Goal: Find contact information: Find contact information

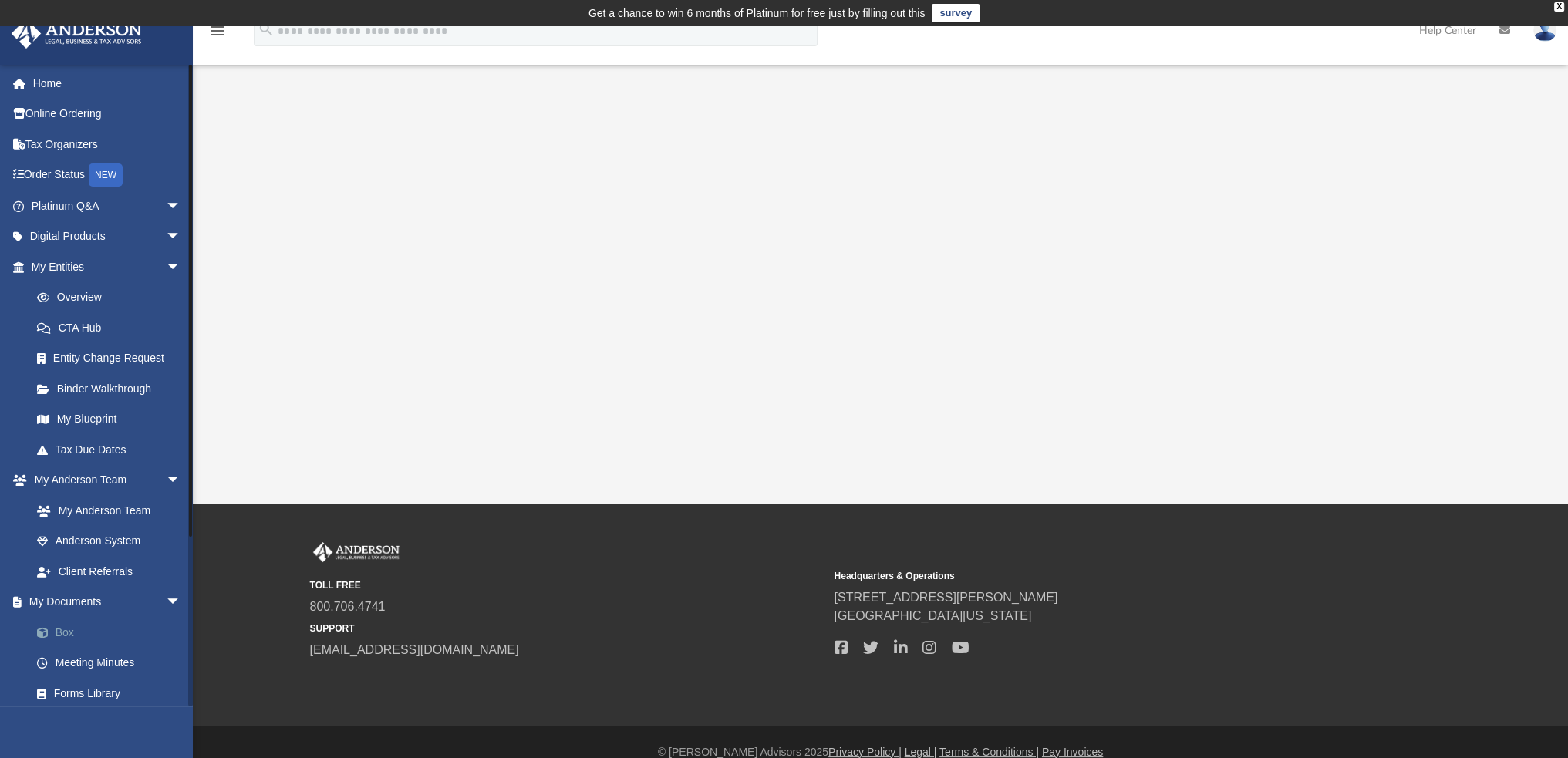
click at [63, 633] on link "Box" at bounding box center [113, 632] width 183 height 31
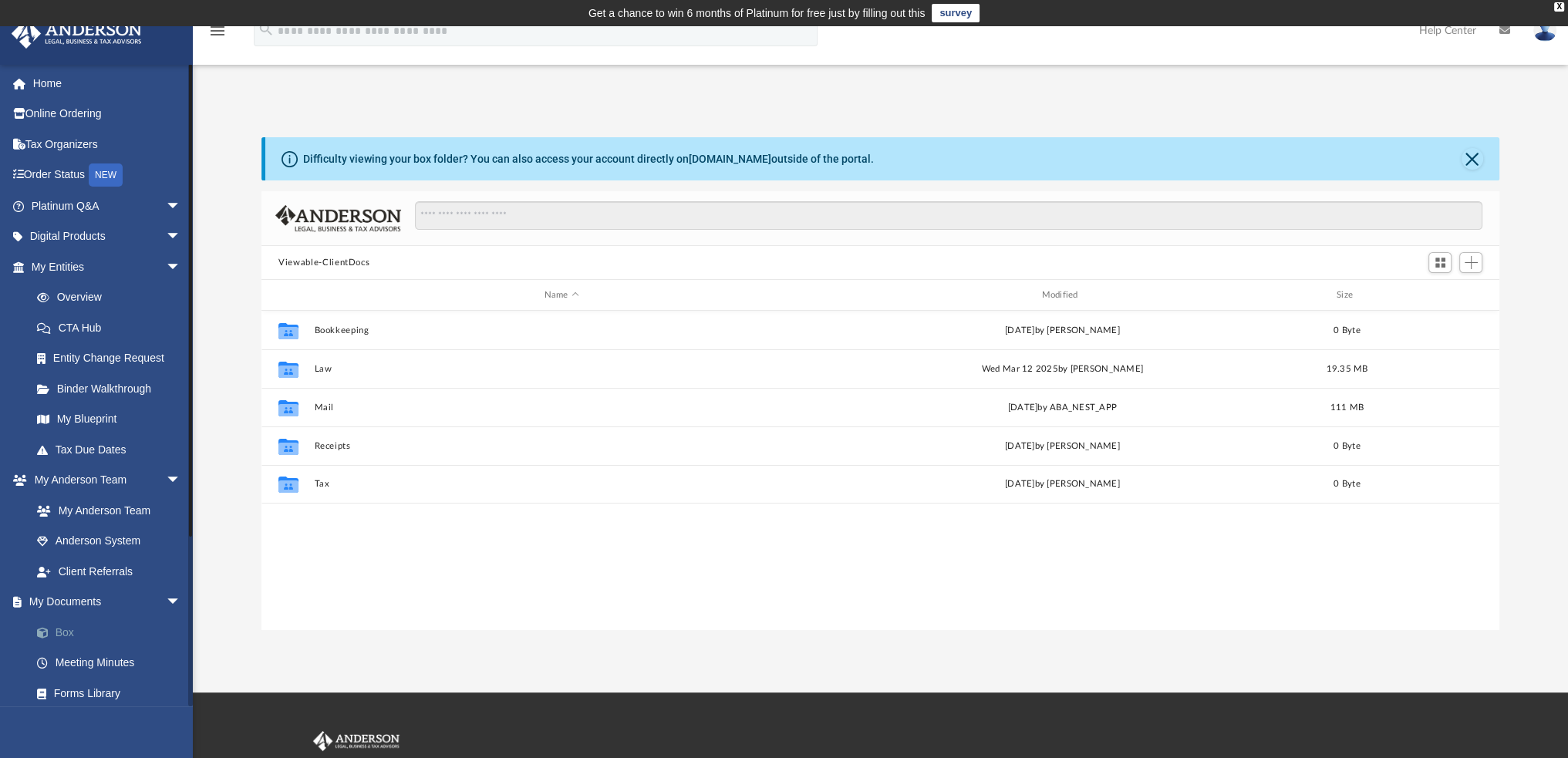
scroll to position [339, 1225]
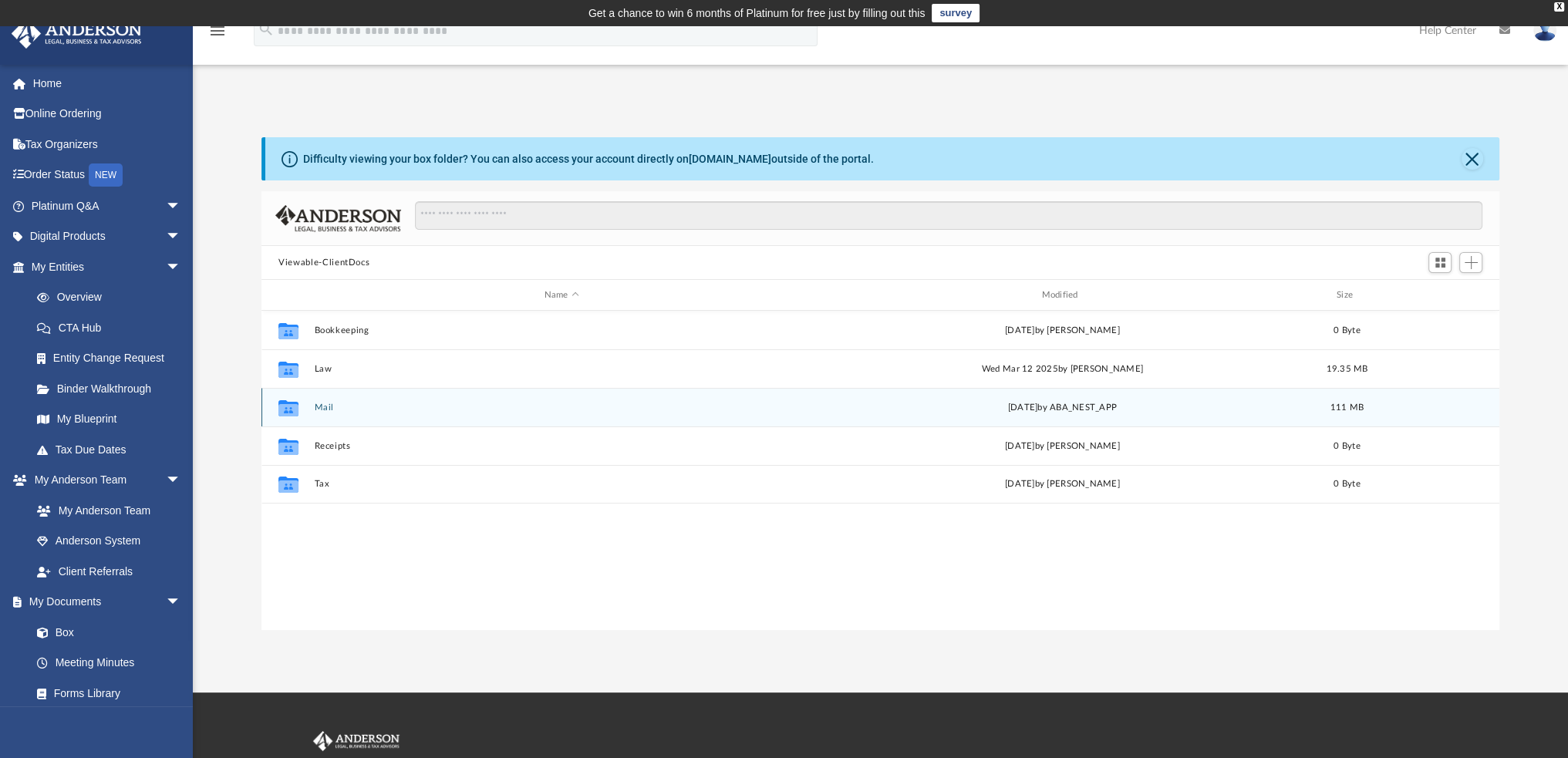
click at [321, 405] on button "Mail" at bounding box center [562, 407] width 495 height 10
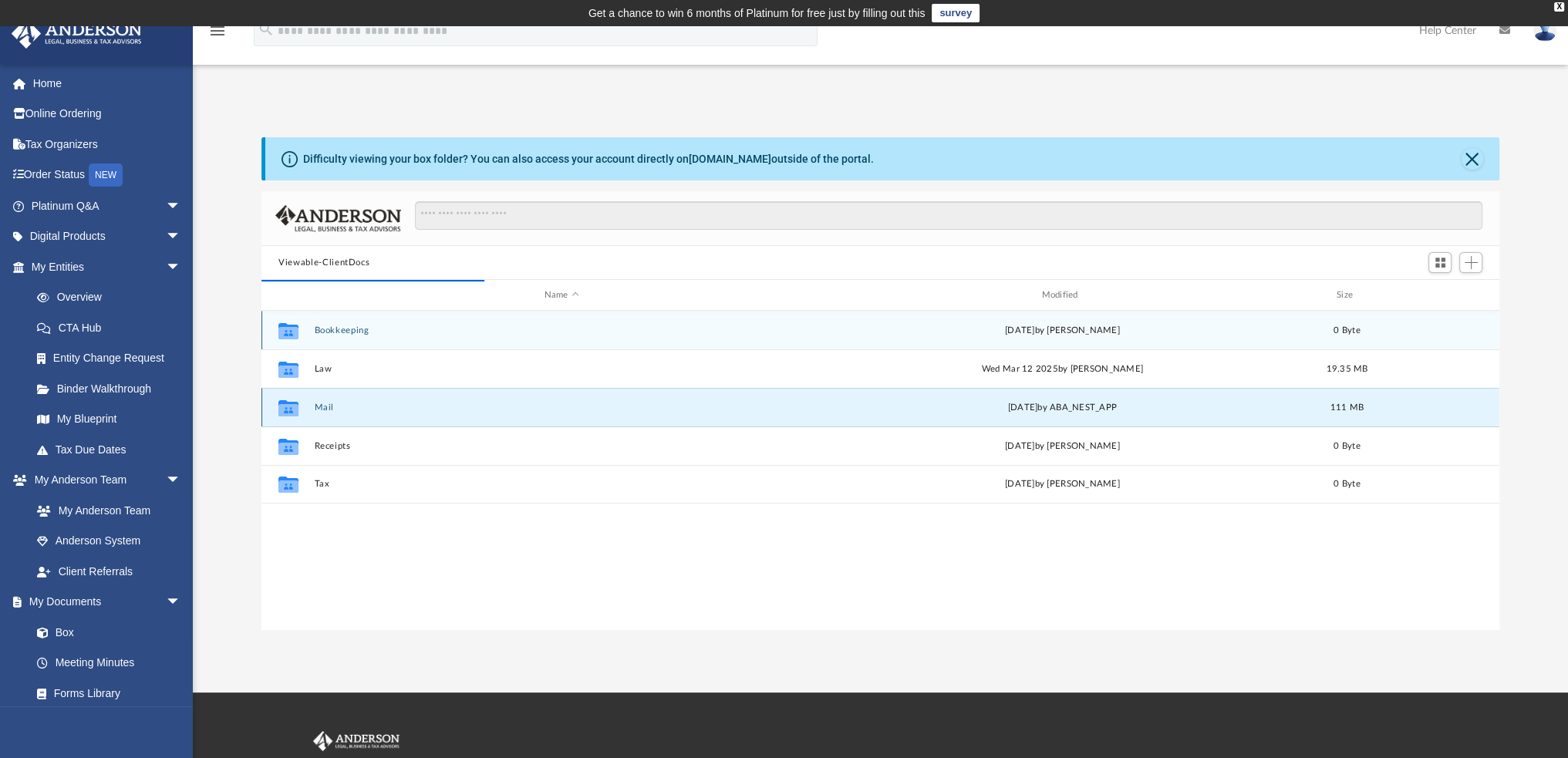
scroll to position [291, 1225]
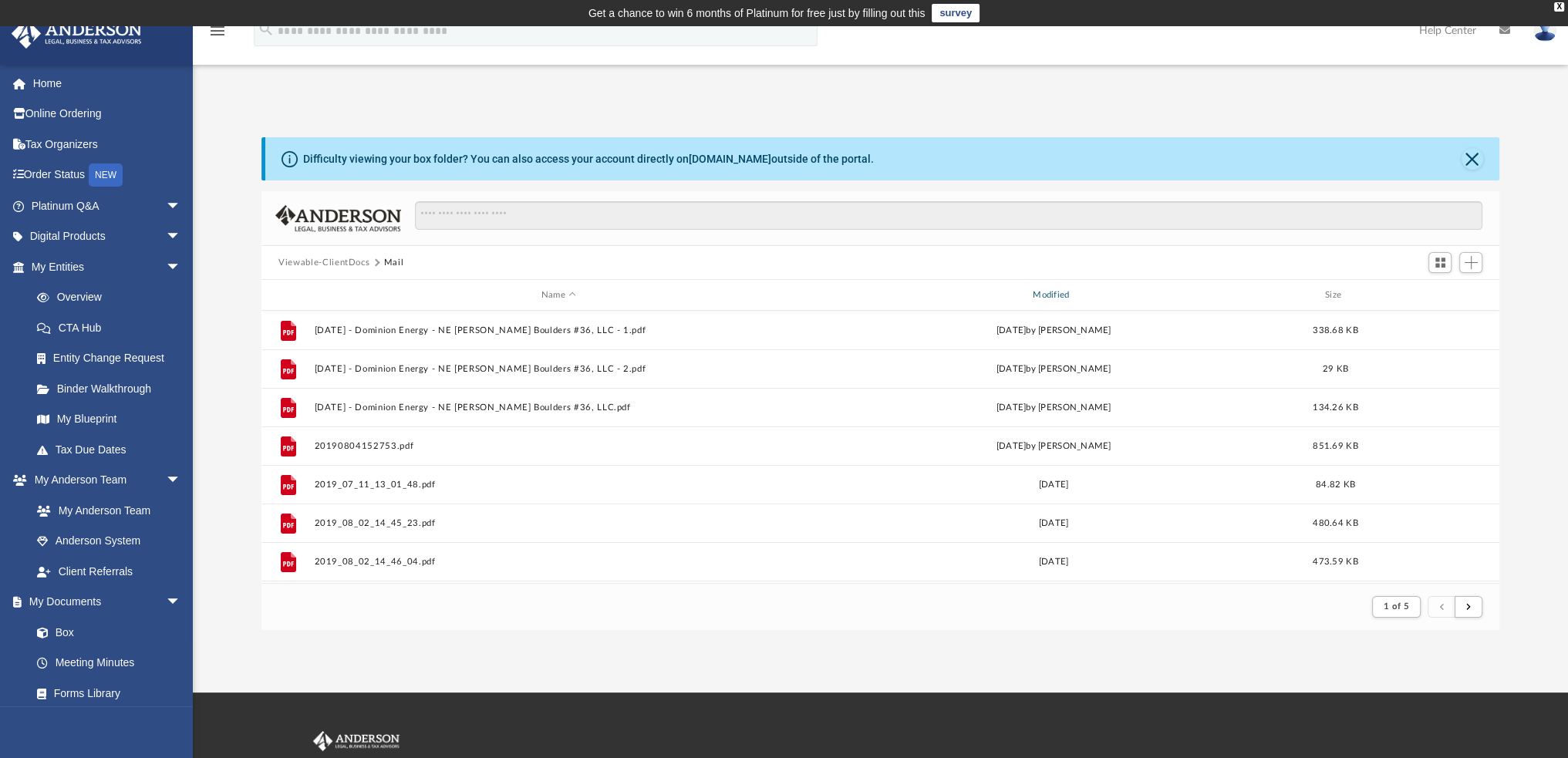
click at [1047, 293] on div "Modified" at bounding box center [1054, 295] width 490 height 14
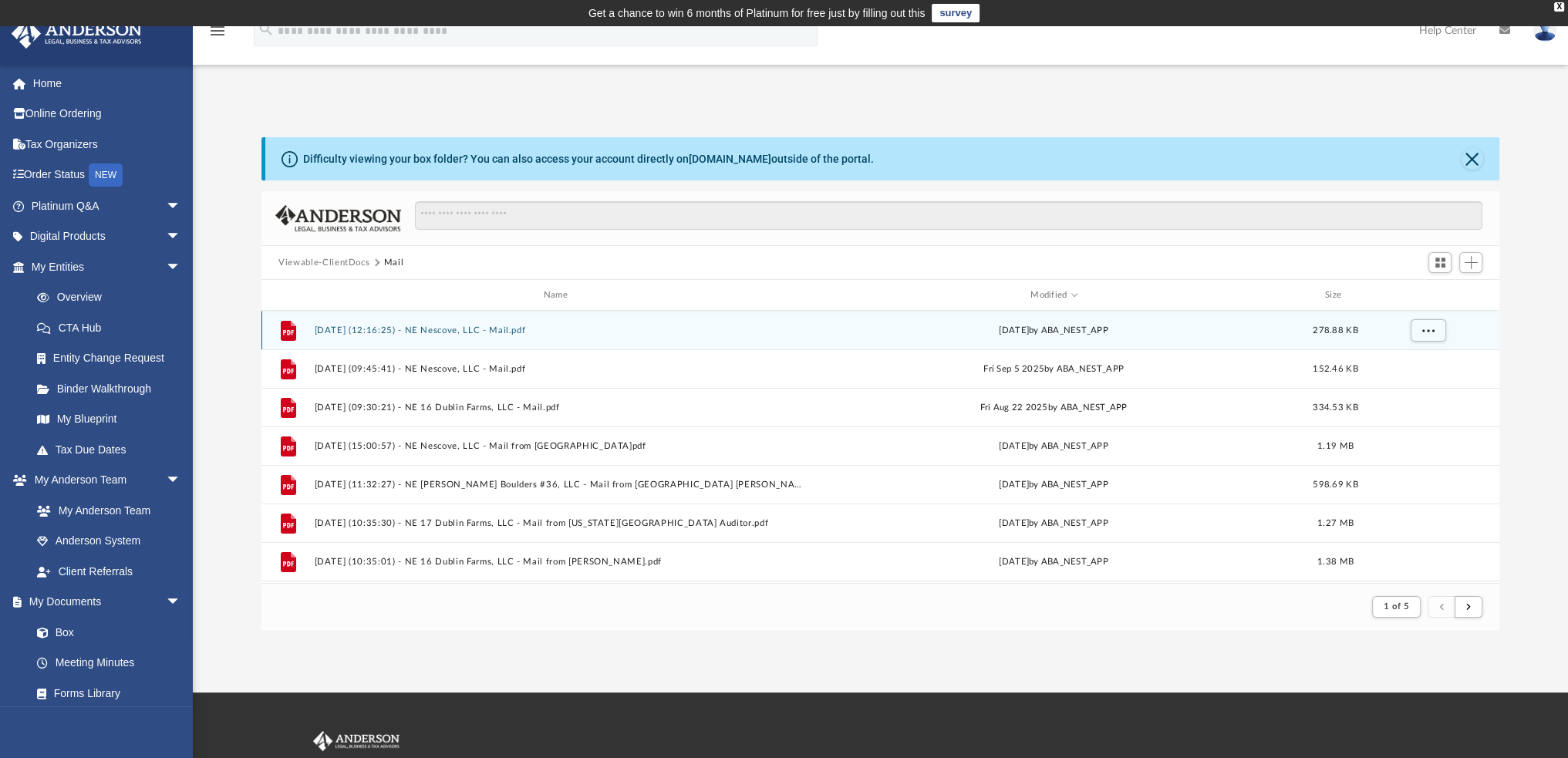
click at [393, 329] on button "2025.10.03 (12:16:25) - NE Nescove, LLC - Mail.pdf" at bounding box center [559, 330] width 489 height 10
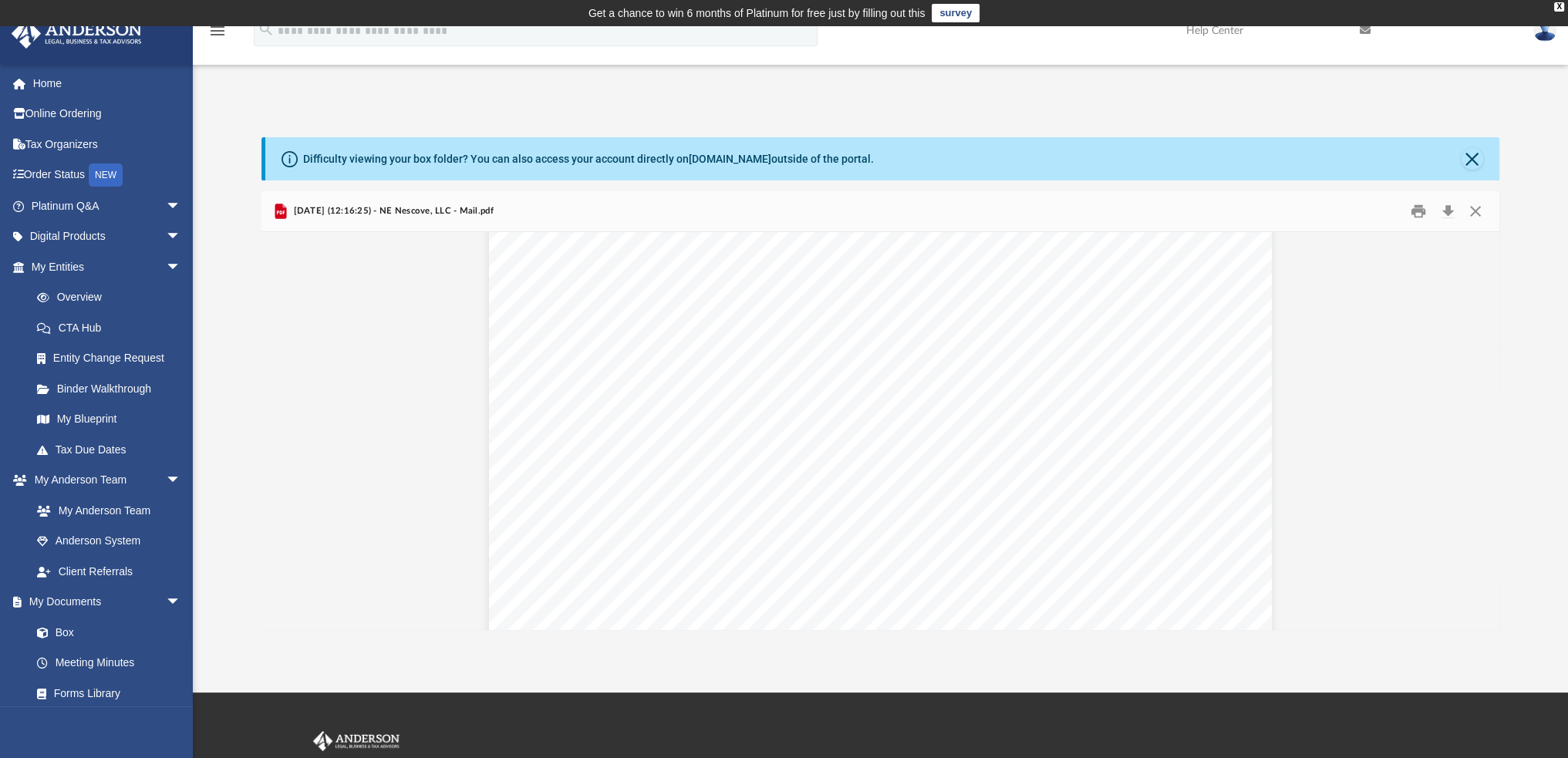
scroll to position [0, 0]
click at [1447, 215] on button "Download" at bounding box center [1447, 211] width 27 height 24
click at [1475, 212] on button "Close" at bounding box center [1475, 211] width 27 height 24
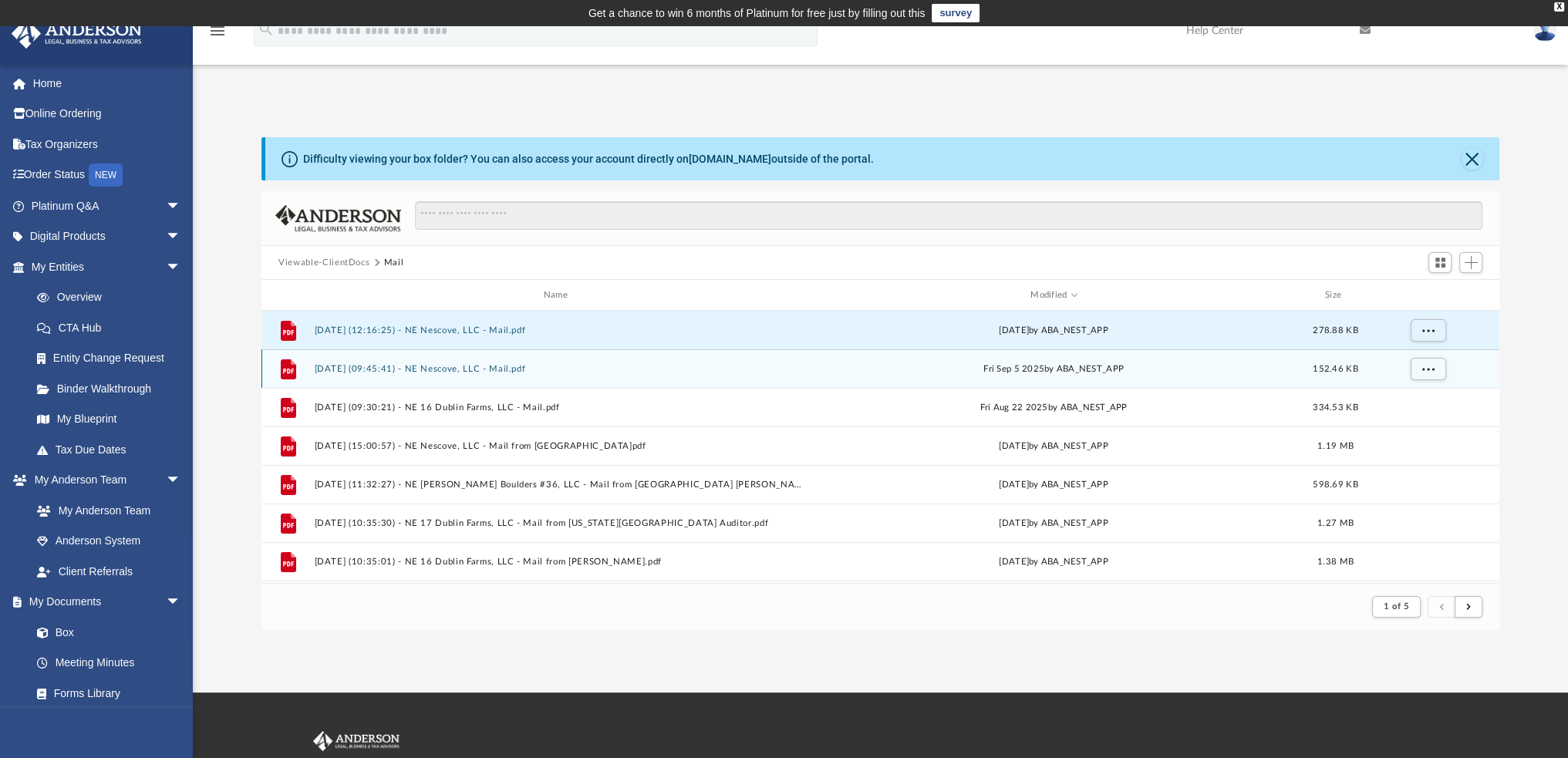
click at [462, 366] on button "2025.09.05 (09:45:41) - NE Nescove, LLC - Mail.pdf" at bounding box center [559, 369] width 489 height 10
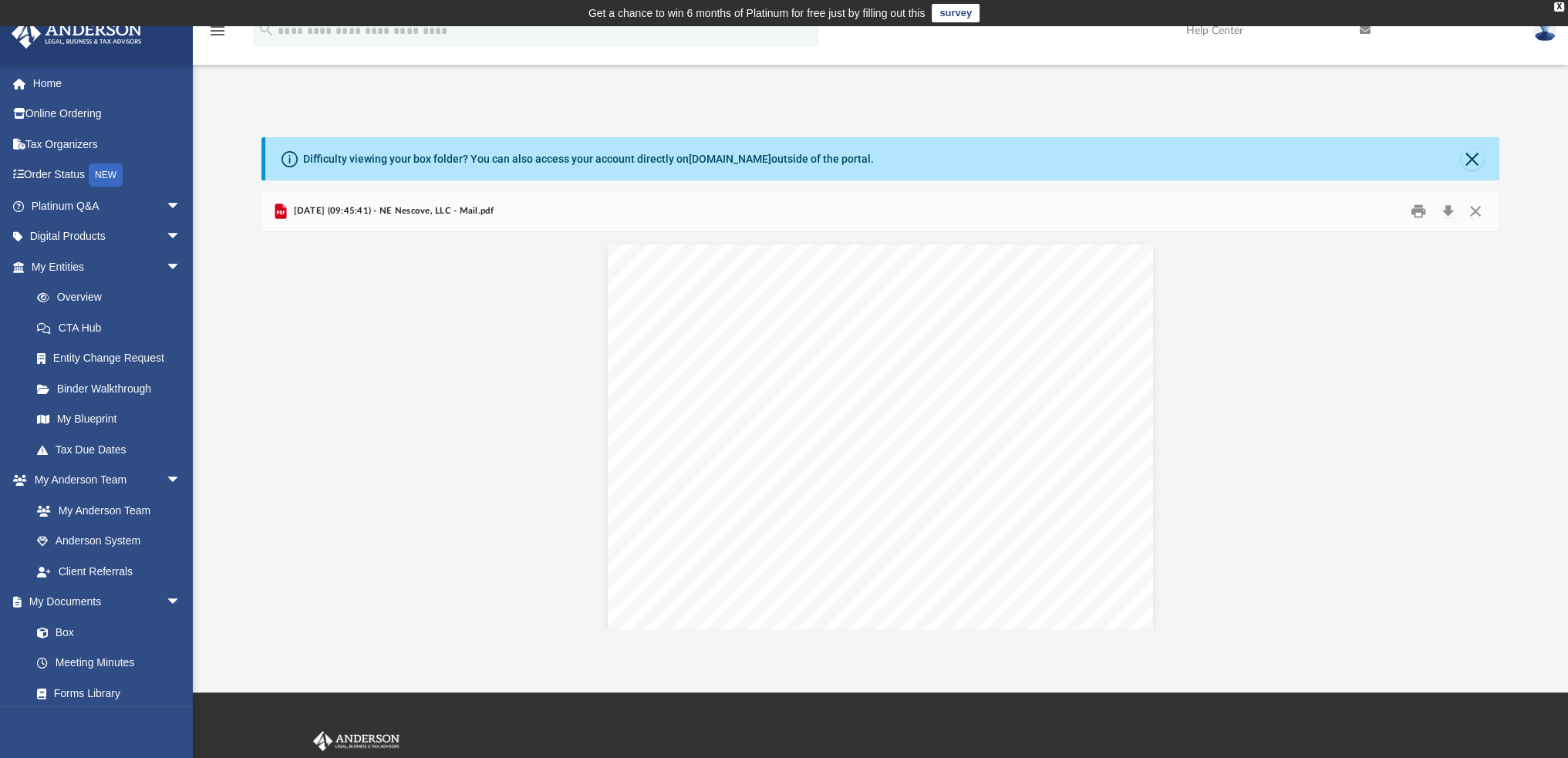
scroll to position [435, 0]
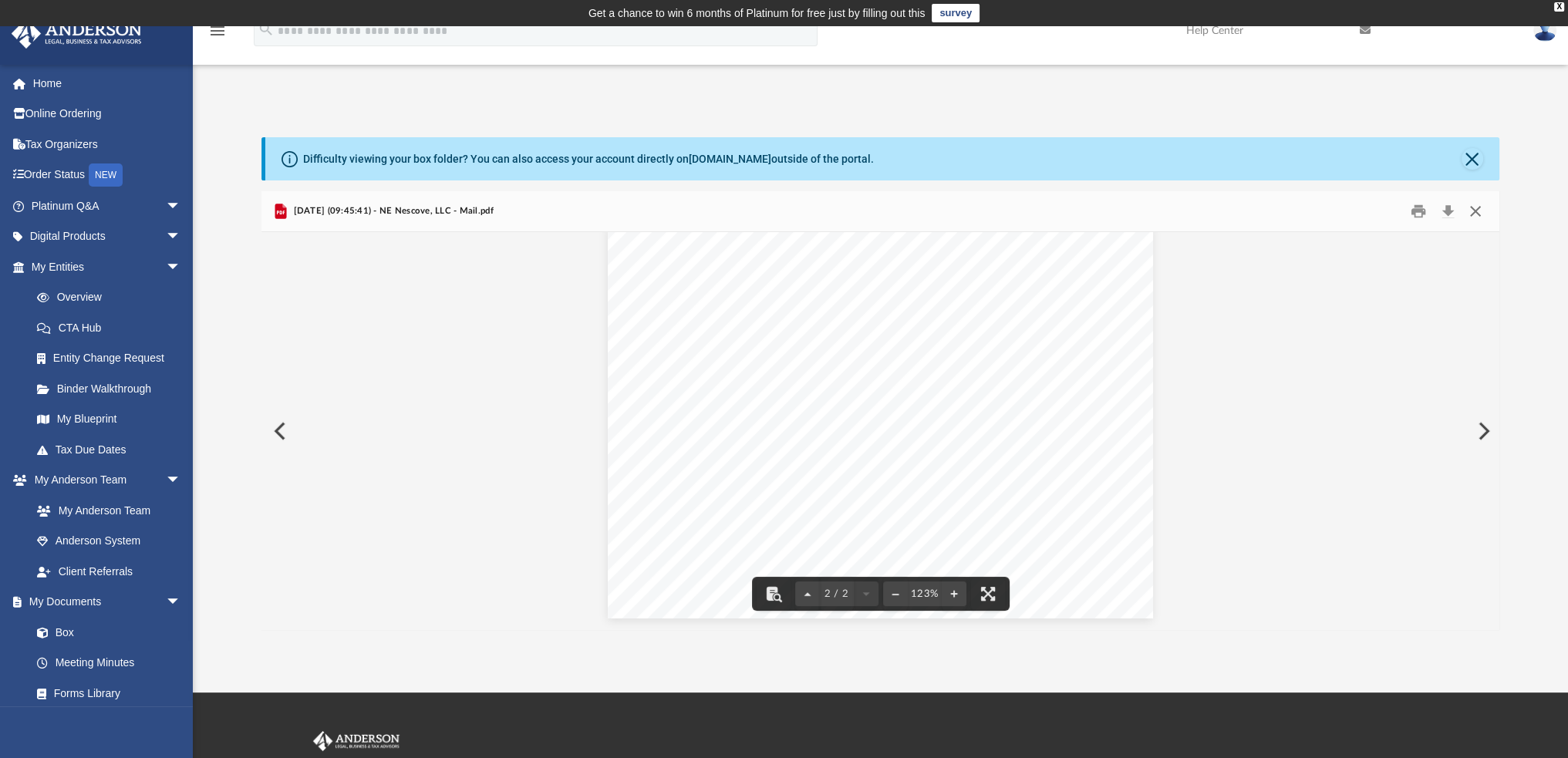
click at [1473, 208] on button "Close" at bounding box center [1475, 211] width 27 height 24
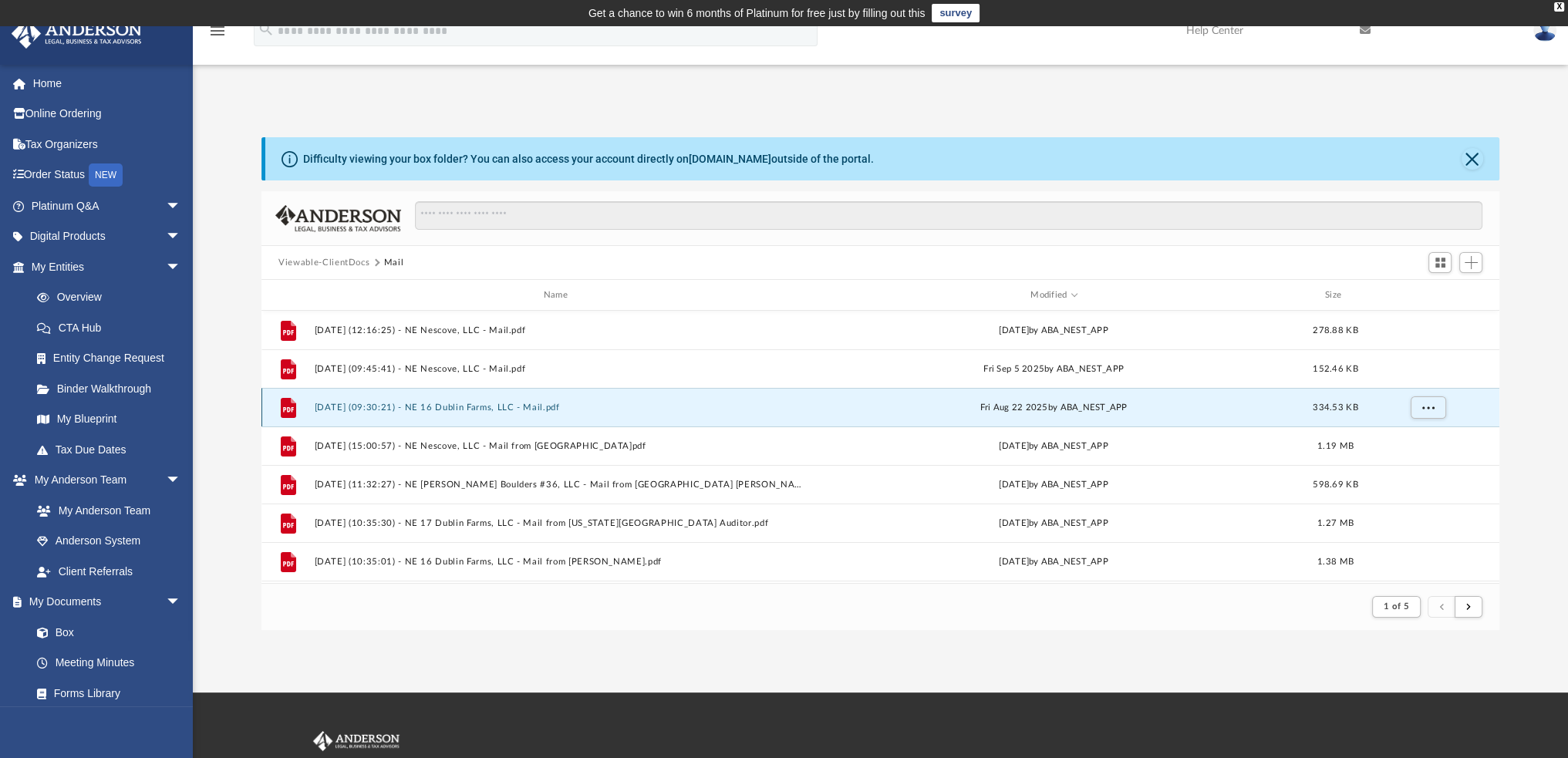
click at [463, 410] on button "2025.08.22 (09:30:21) - NE 16 Dublin Farms, LLC - Mail.pdf" at bounding box center [559, 407] width 489 height 10
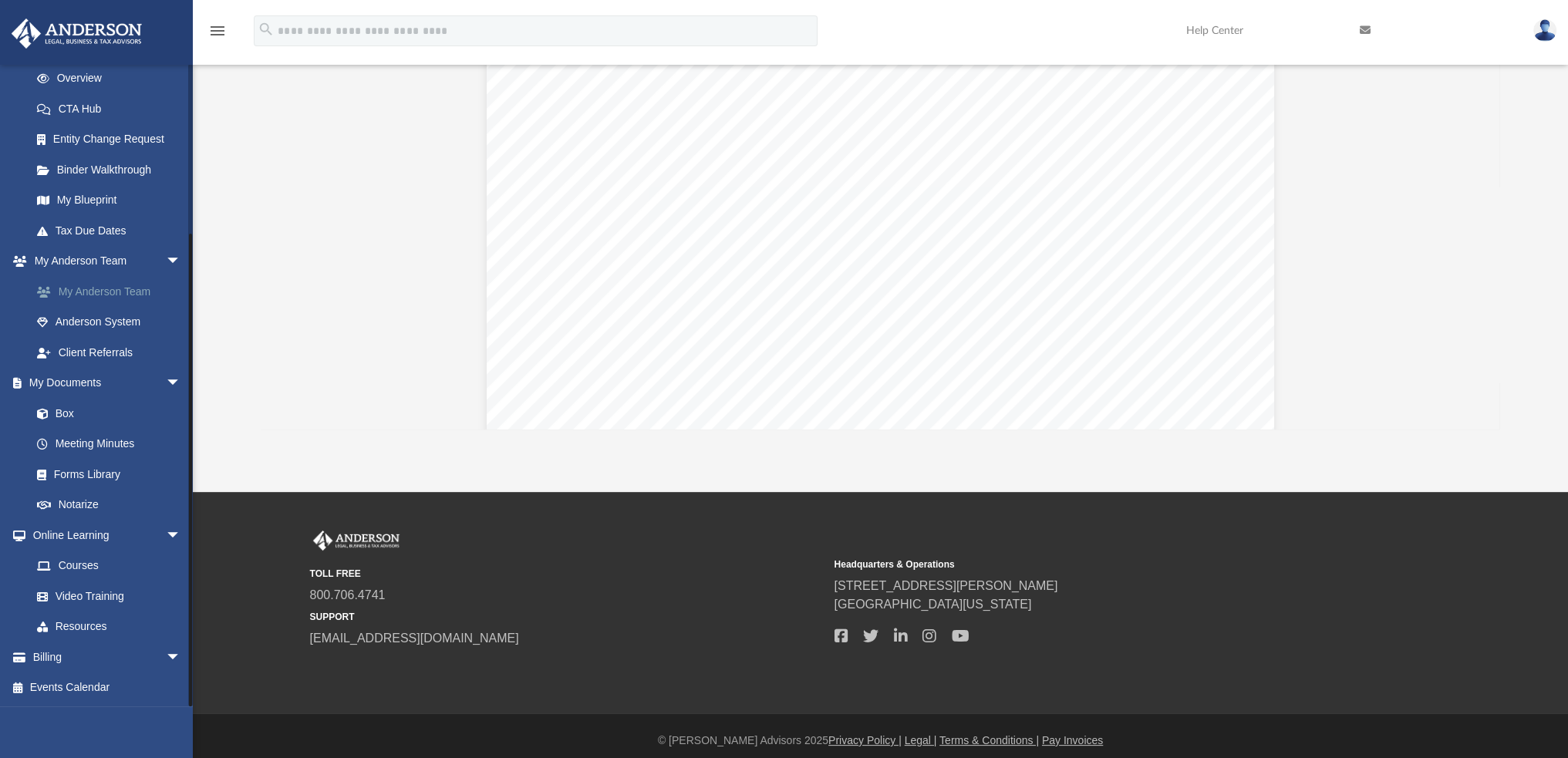
scroll to position [200, 0]
click at [56, 660] on link "Billing arrow_drop_down" at bounding box center [107, 657] width 193 height 31
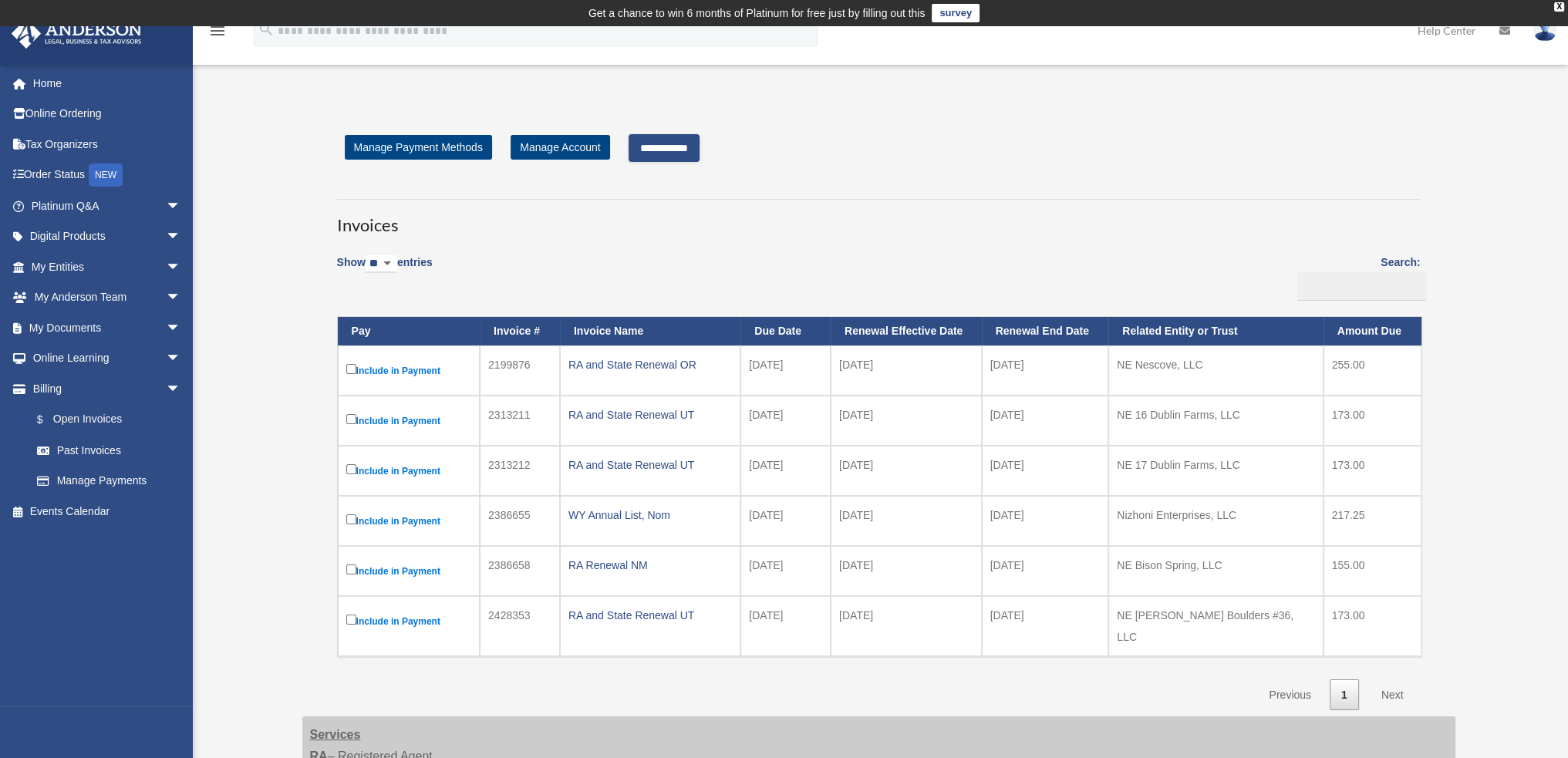
click at [690, 151] on input "**********" at bounding box center [664, 147] width 71 height 27
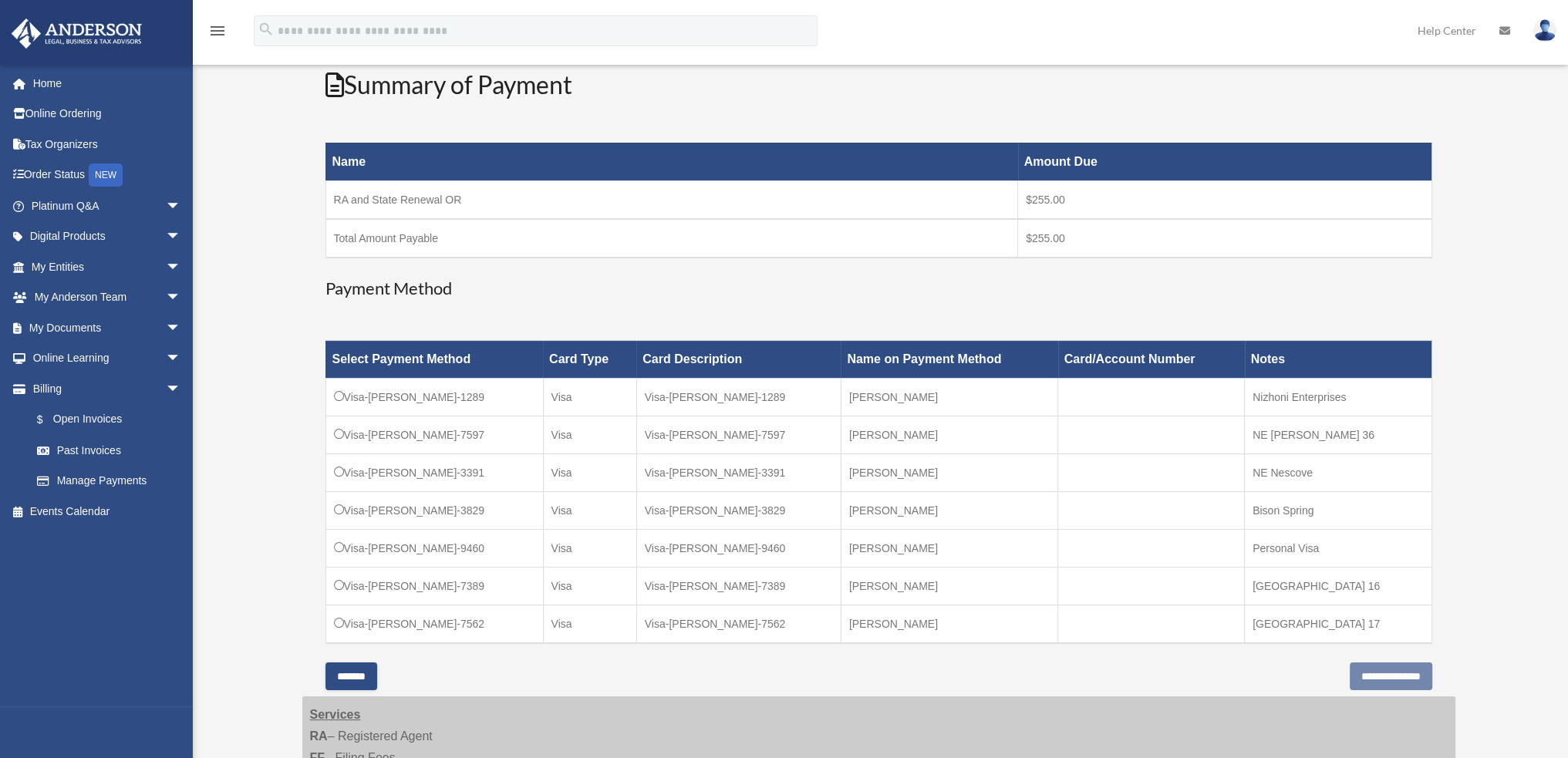
scroll to position [219, 0]
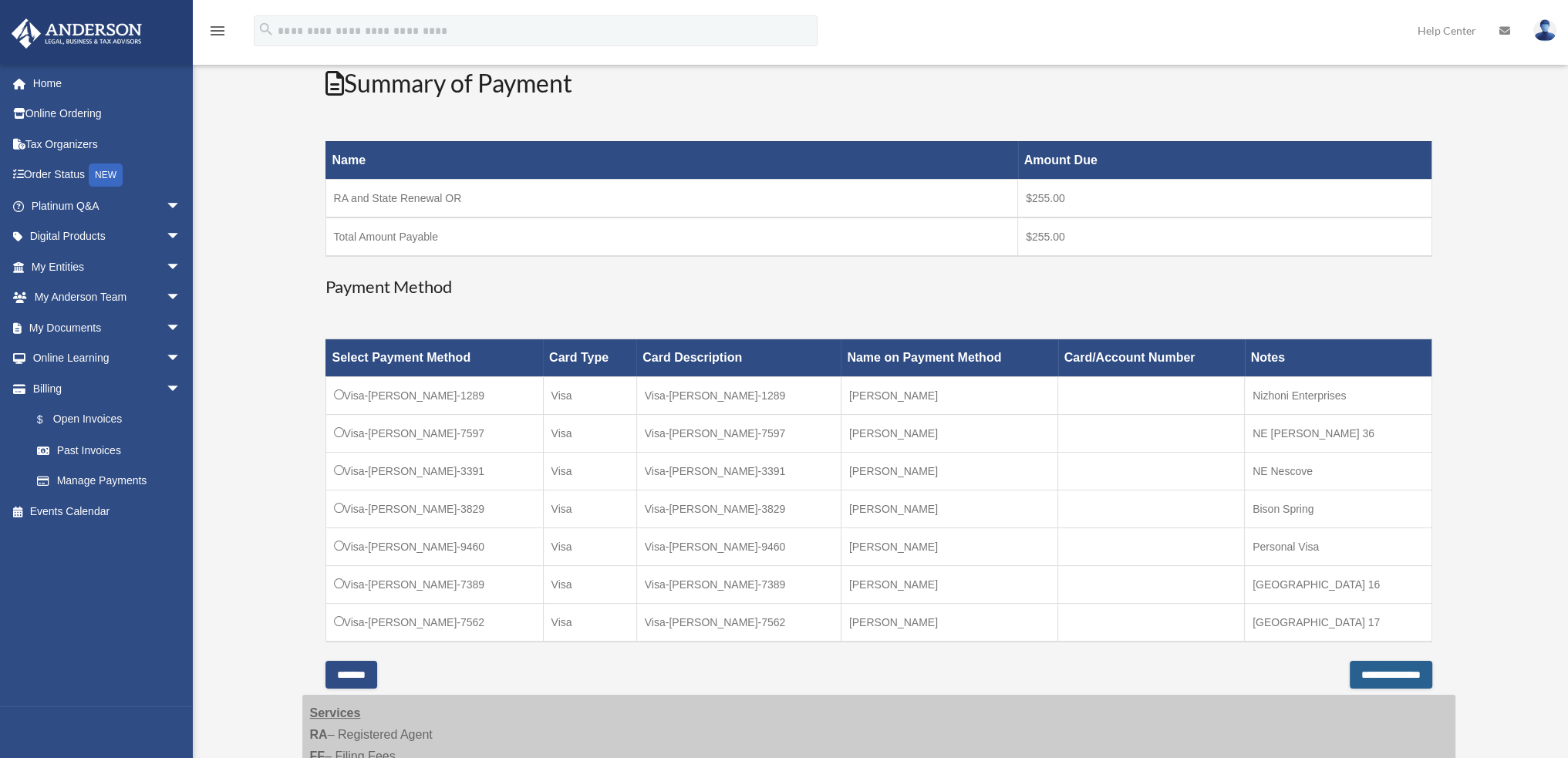
click at [1355, 679] on input "**********" at bounding box center [1391, 674] width 82 height 27
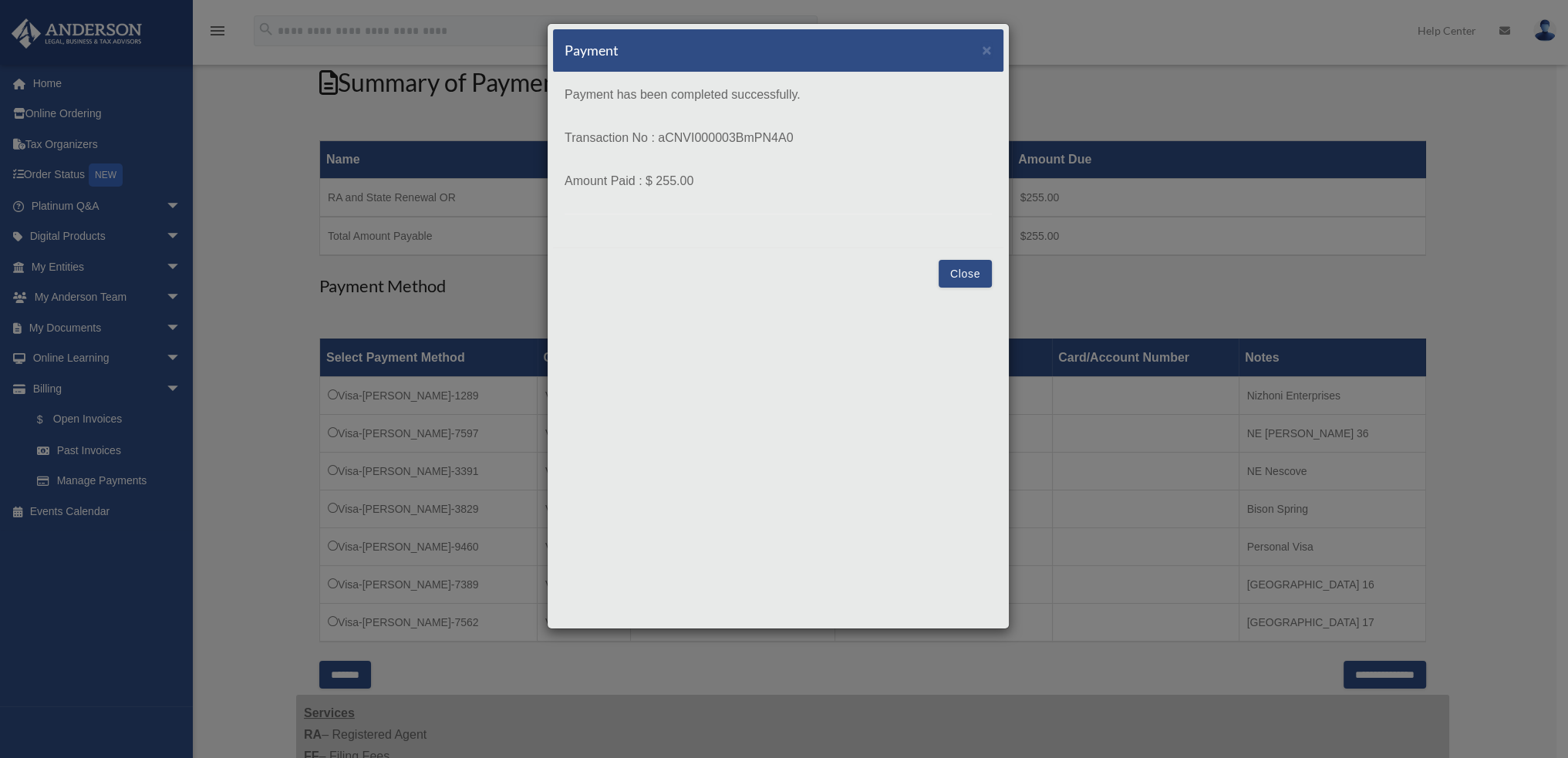
click at [965, 274] on button "Close" at bounding box center [966, 273] width 53 height 27
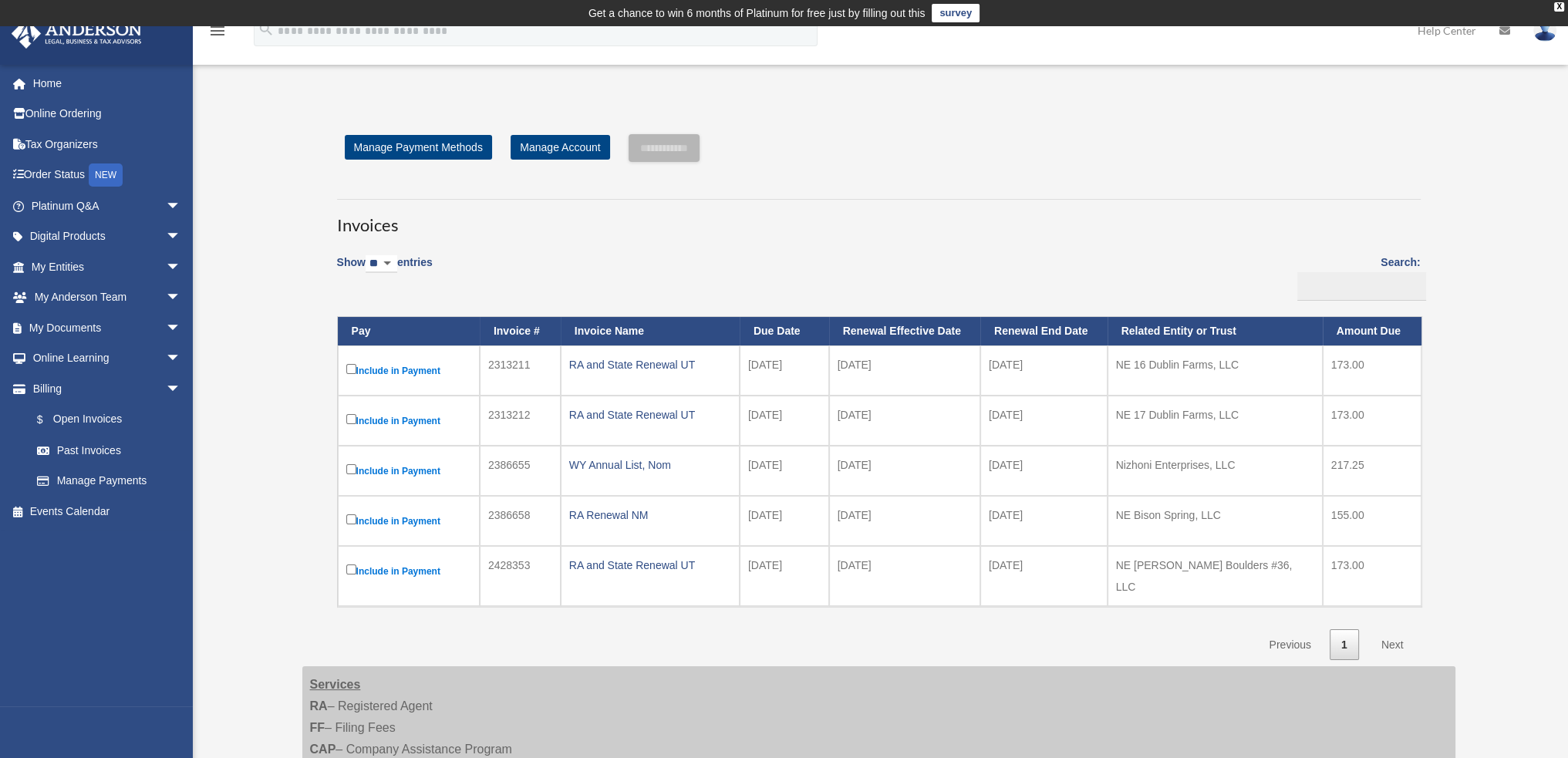
click at [241, 114] on div "Open Invoices [EMAIL_ADDRESS][DOMAIN_NAME] Sign Out [EMAIL_ADDRESS][DOMAIN_NAME…" at bounding box center [784, 545] width 1568 height 914
click at [51, 395] on link "Billing arrow_drop_down" at bounding box center [107, 388] width 193 height 31
click at [109, 298] on link "My [PERSON_NAME] Team arrow_drop_down" at bounding box center [107, 297] width 193 height 31
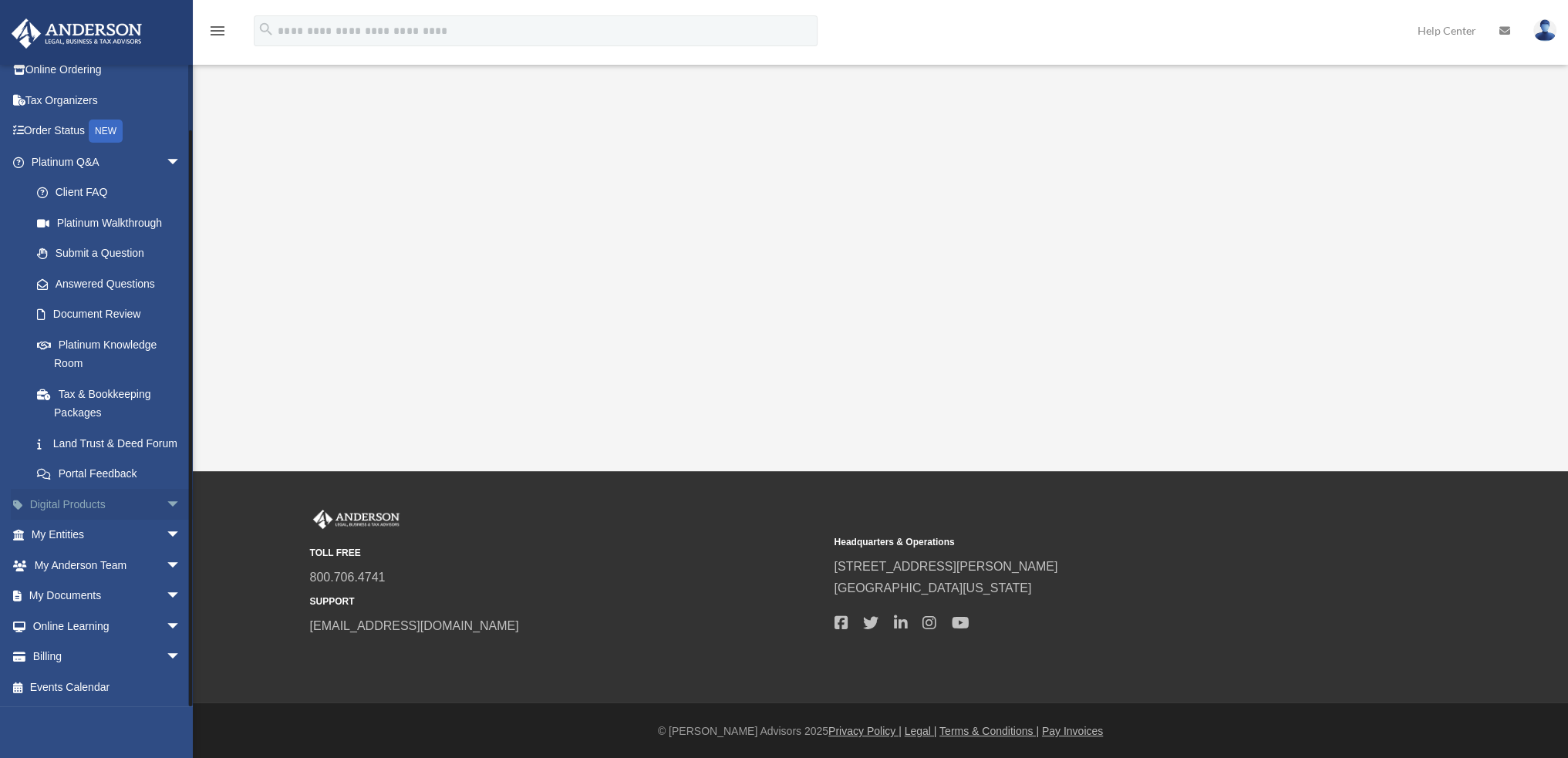
scroll to position [277, 0]
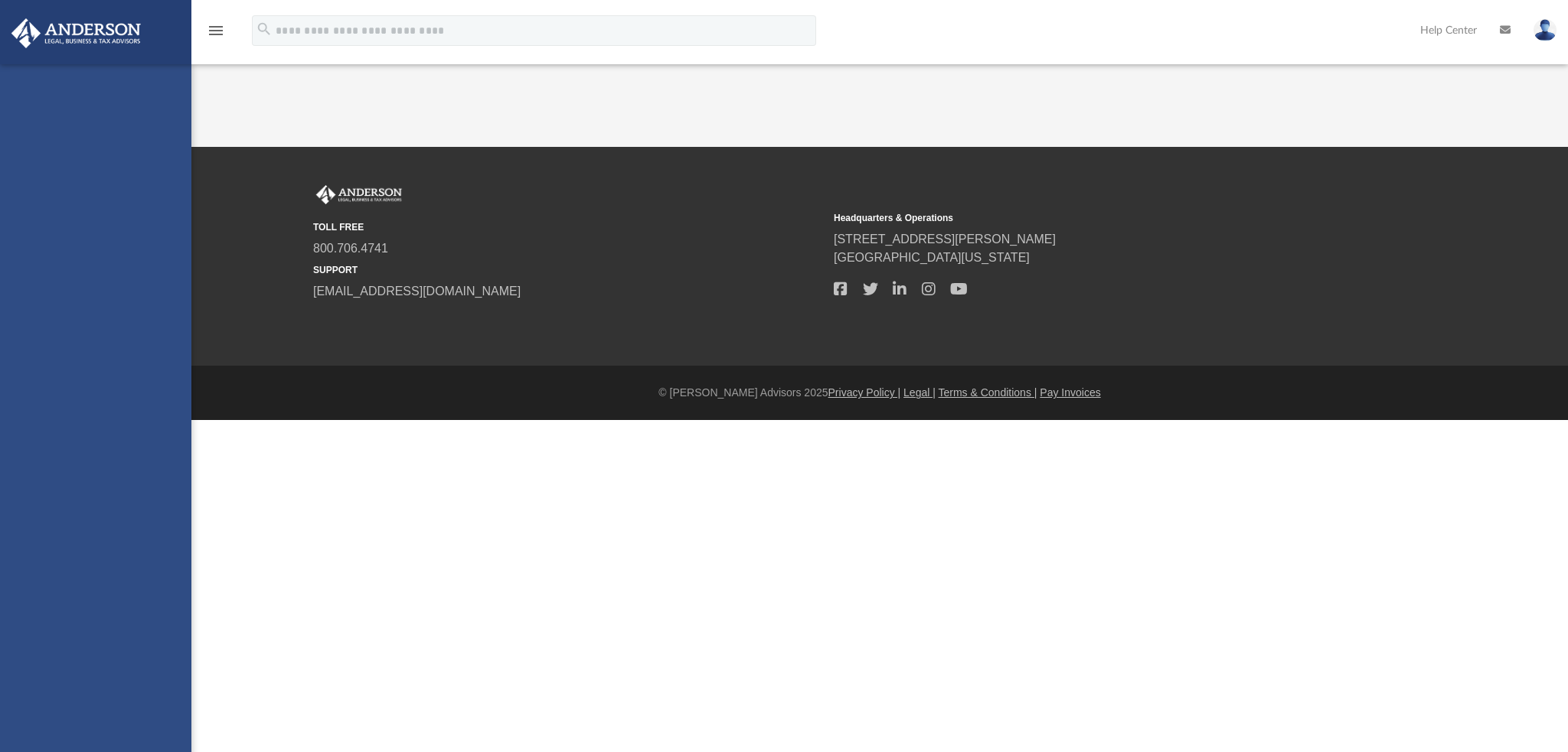
click at [108, 296] on div "[EMAIL_ADDRESS][DOMAIN_NAME] Sign Out [EMAIL_ADDRESS][DOMAIN_NAME] Home Online …" at bounding box center [95, 440] width 191 height 752
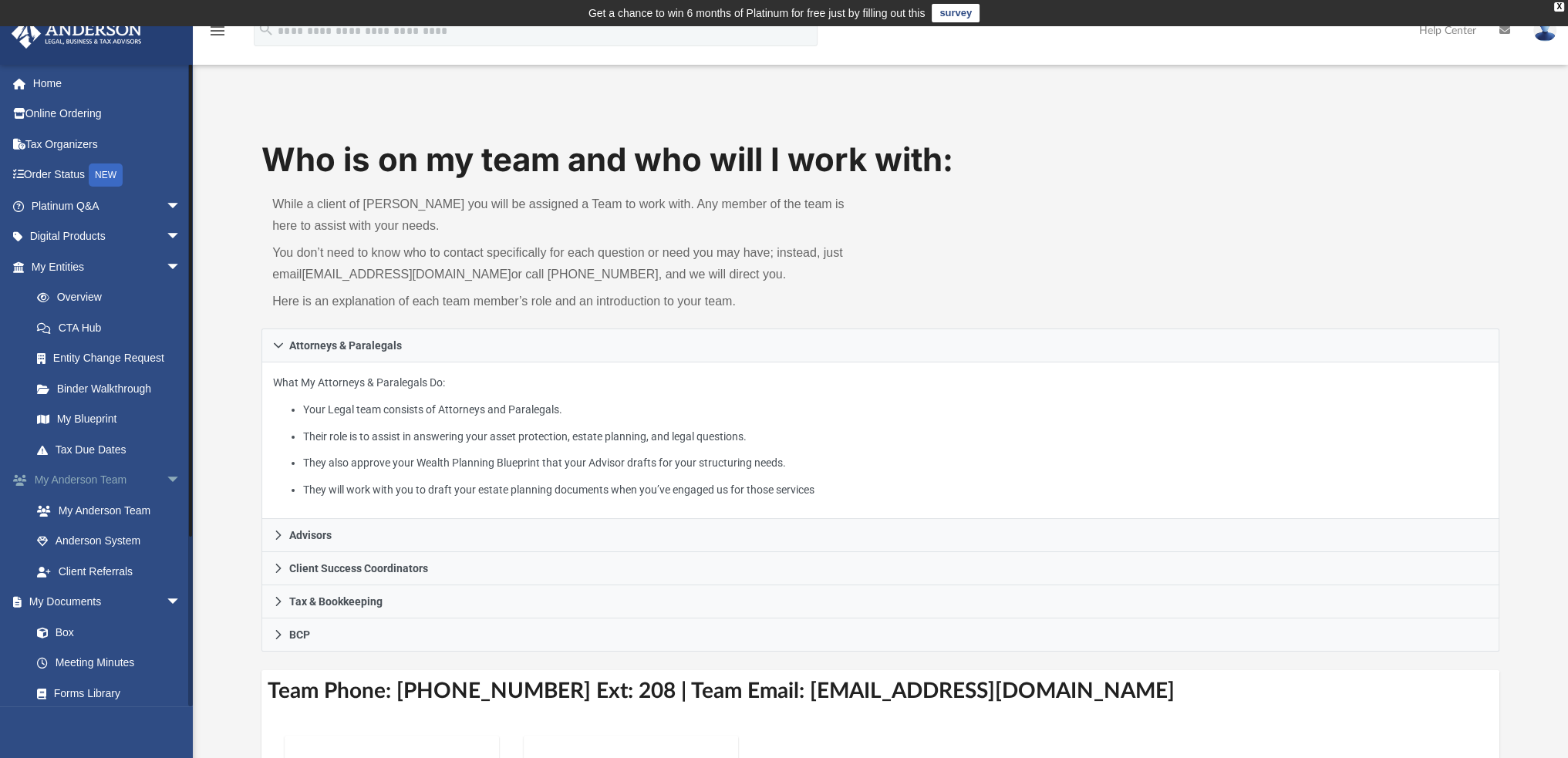
click at [94, 483] on link "My [PERSON_NAME] Team arrow_drop_down" at bounding box center [107, 481] width 193 height 31
click at [98, 512] on link "My Anderson Team" at bounding box center [113, 510] width 183 height 31
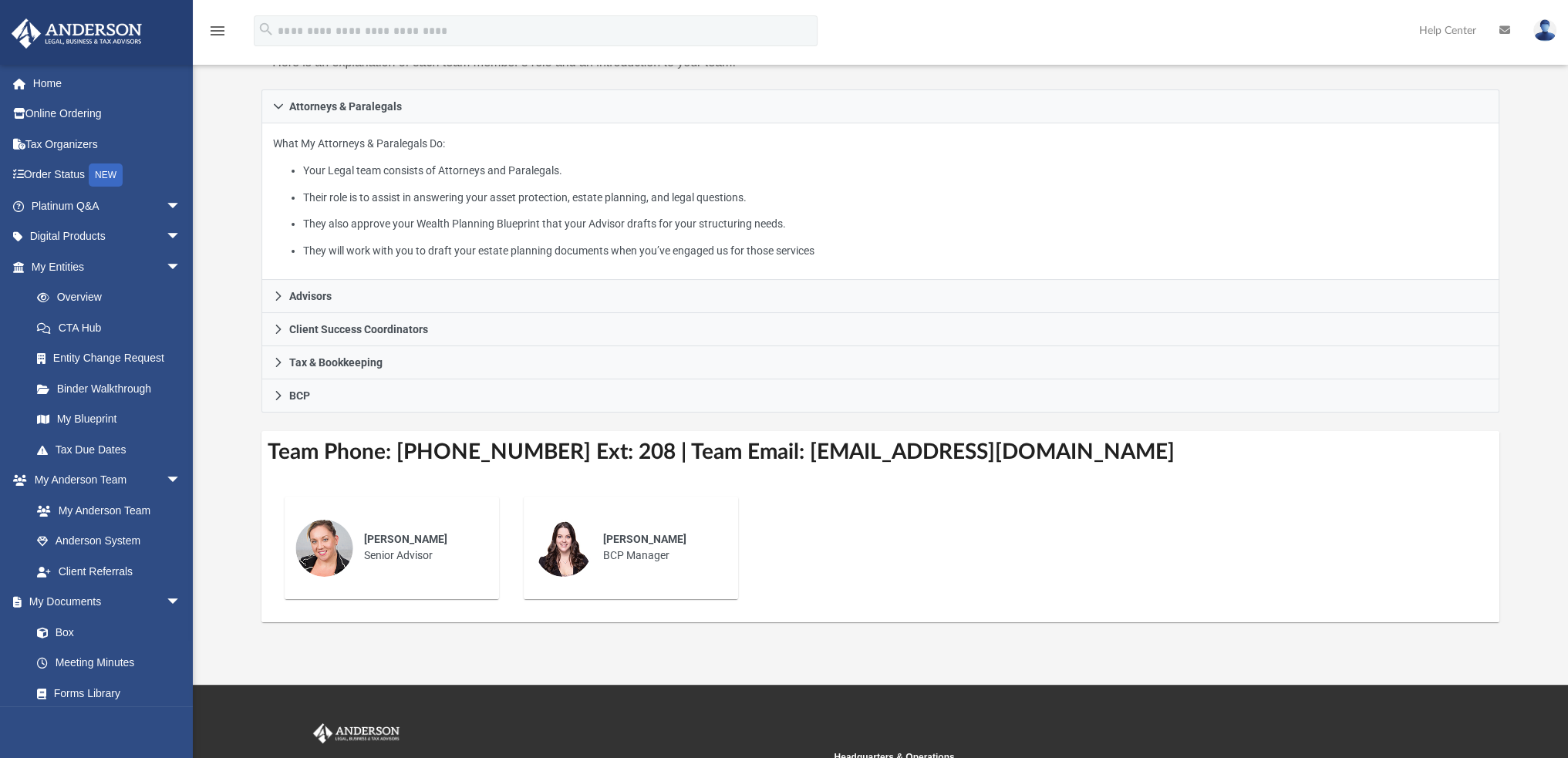
scroll to position [244, 0]
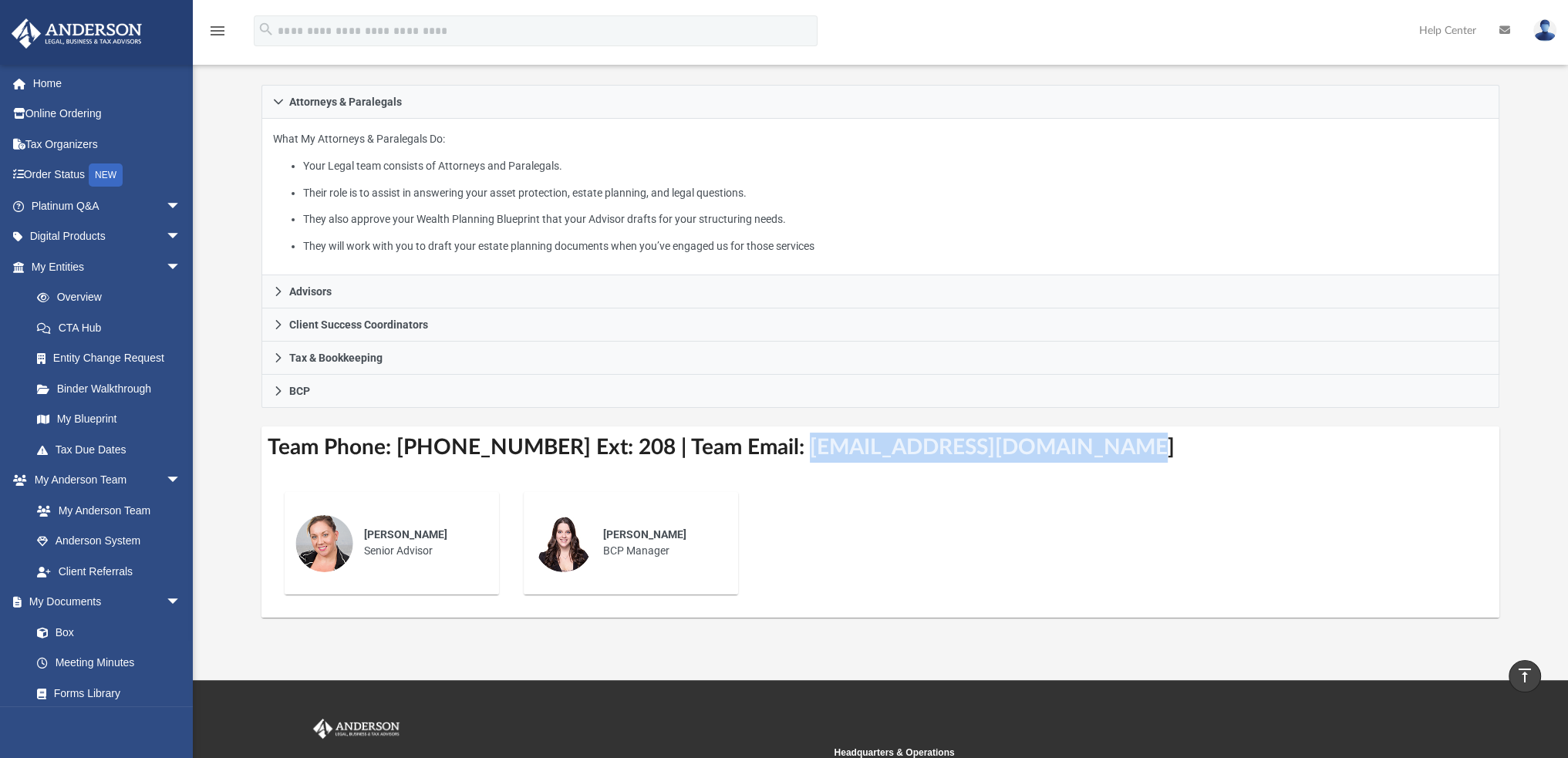
drag, startPoint x: 767, startPoint y: 448, endPoint x: 1083, endPoint y: 442, distance: 316.1
click at [1083, 442] on h3 "Team Phone: [PHONE_NUMBER] Ext: 208 | Team Email: [EMAIL_ADDRESS][DOMAIN_NAME]" at bounding box center [881, 448] width 1238 height 43
copy h3 "[EMAIL_ADDRESS][DOMAIN_NAME]"
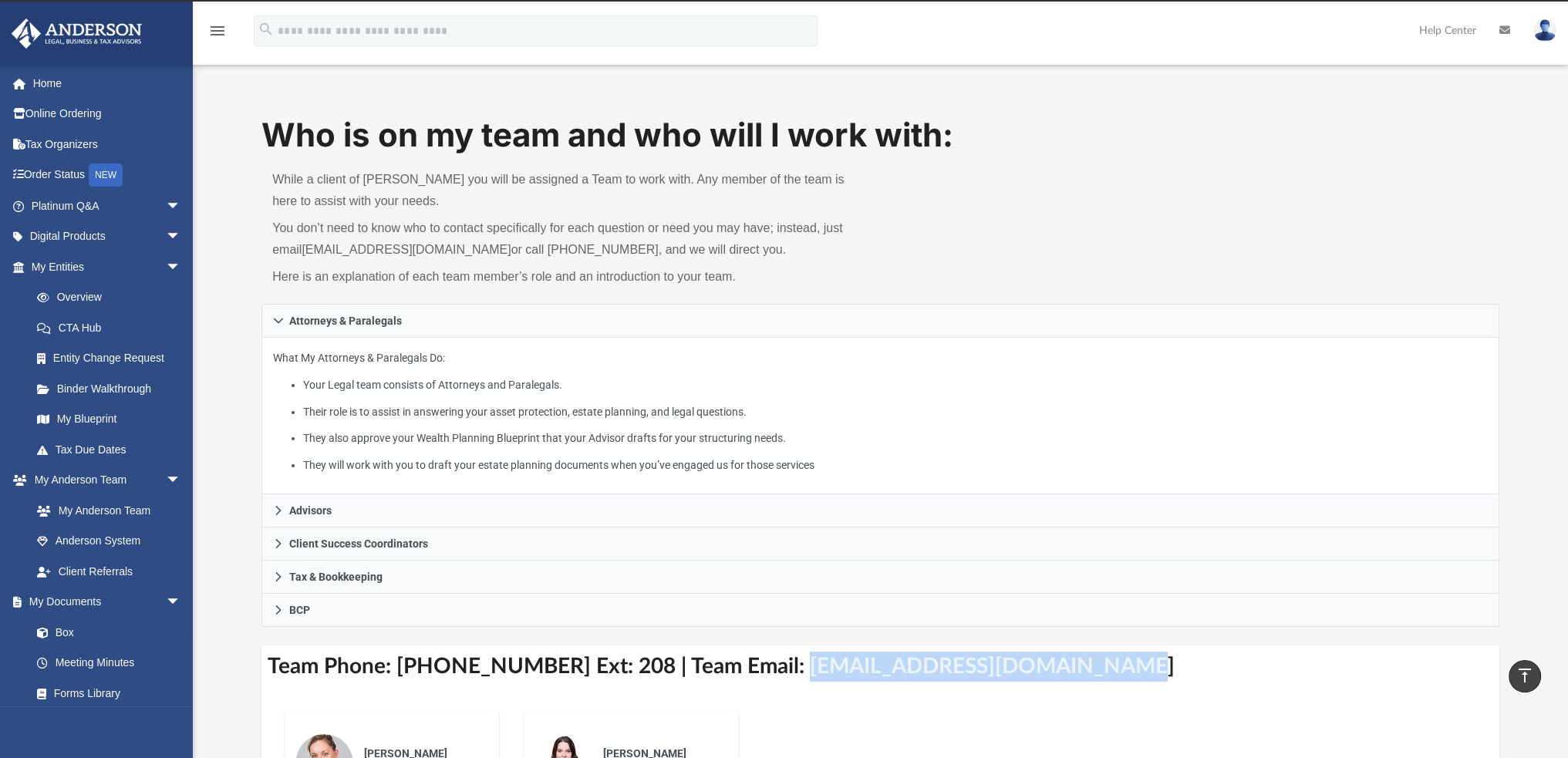
scroll to position [0, 0]
